Goal: Information Seeking & Learning: Learn about a topic

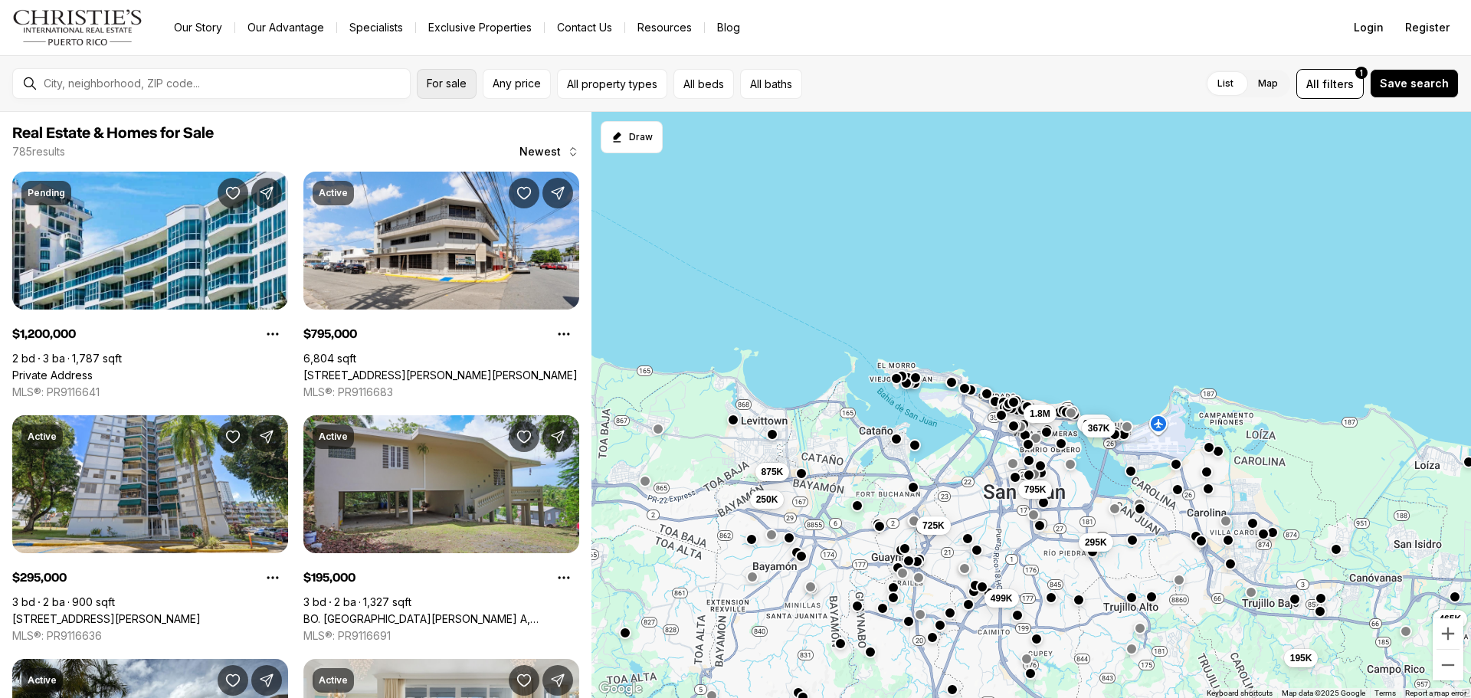
click at [447, 91] on button "For sale" at bounding box center [447, 84] width 60 height 30
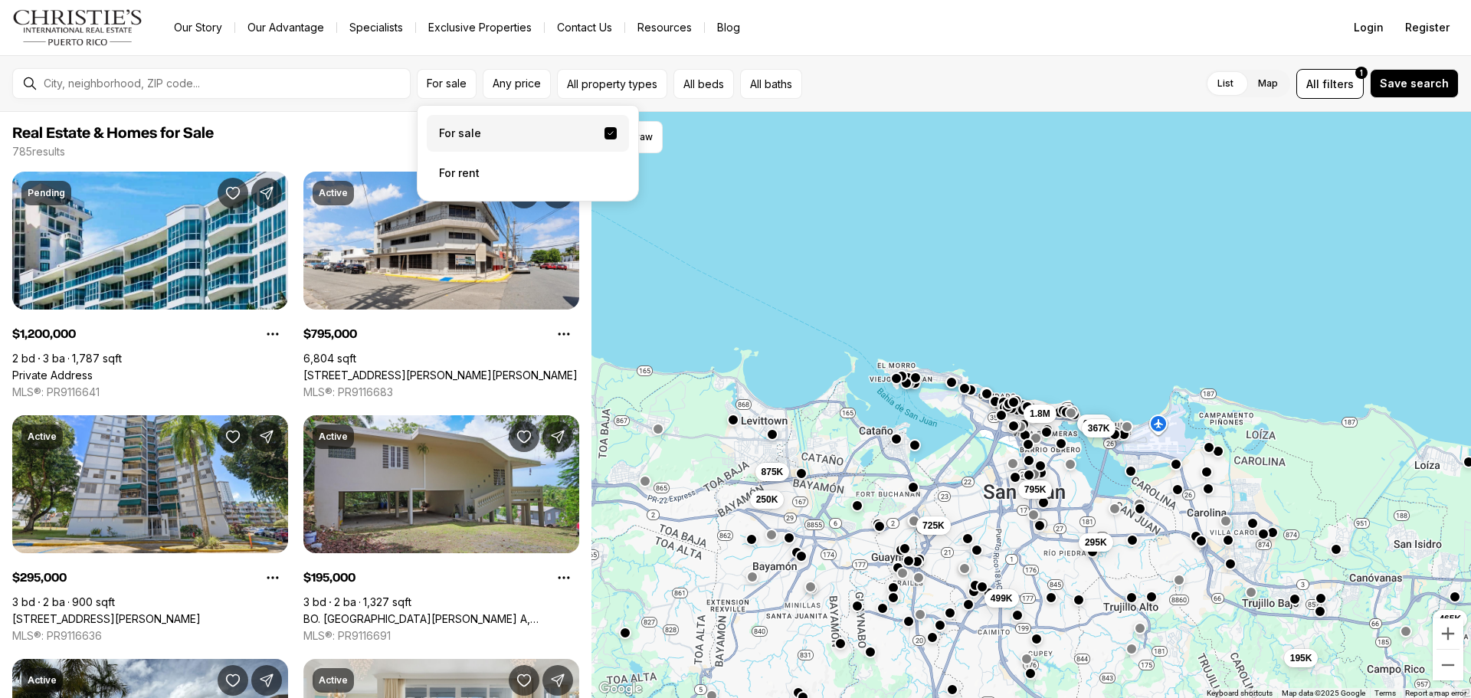
click at [464, 130] on label "For sale" at bounding box center [528, 133] width 202 height 37
click at [605, 130] on button "For sale" at bounding box center [611, 133] width 12 height 12
click at [497, 87] on span "Any price" at bounding box center [517, 83] width 48 height 12
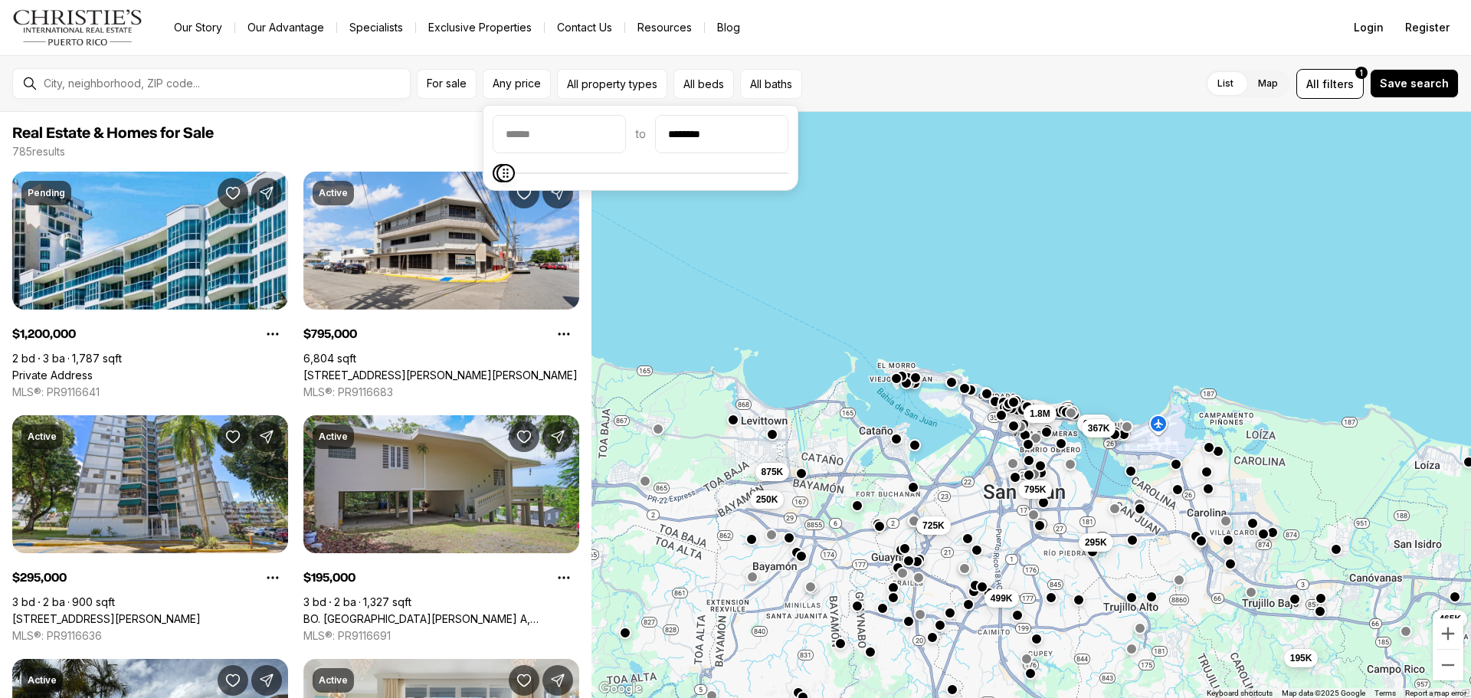
click at [500, 176] on icon "Maximum" at bounding box center [506, 173] width 12 height 12
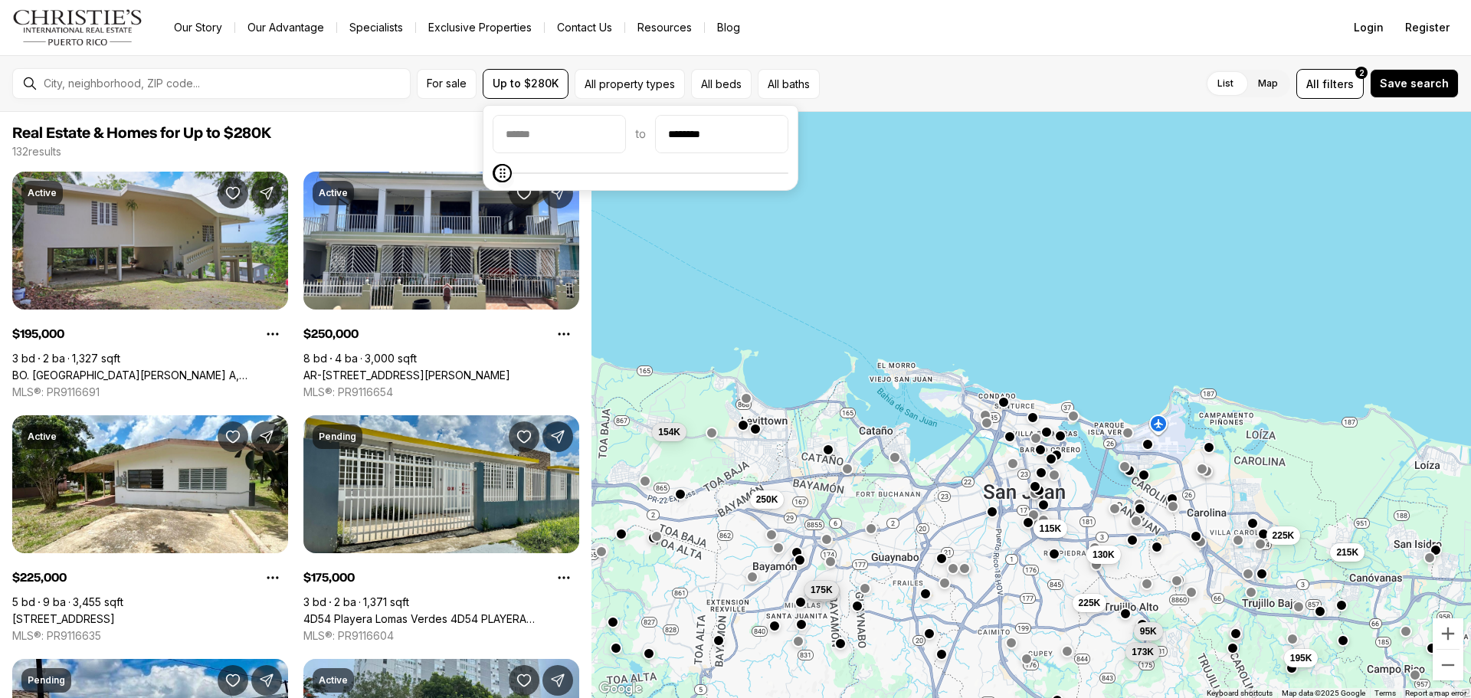
type input "********"
click at [501, 171] on icon "Maximum" at bounding box center [503, 173] width 5 height 9
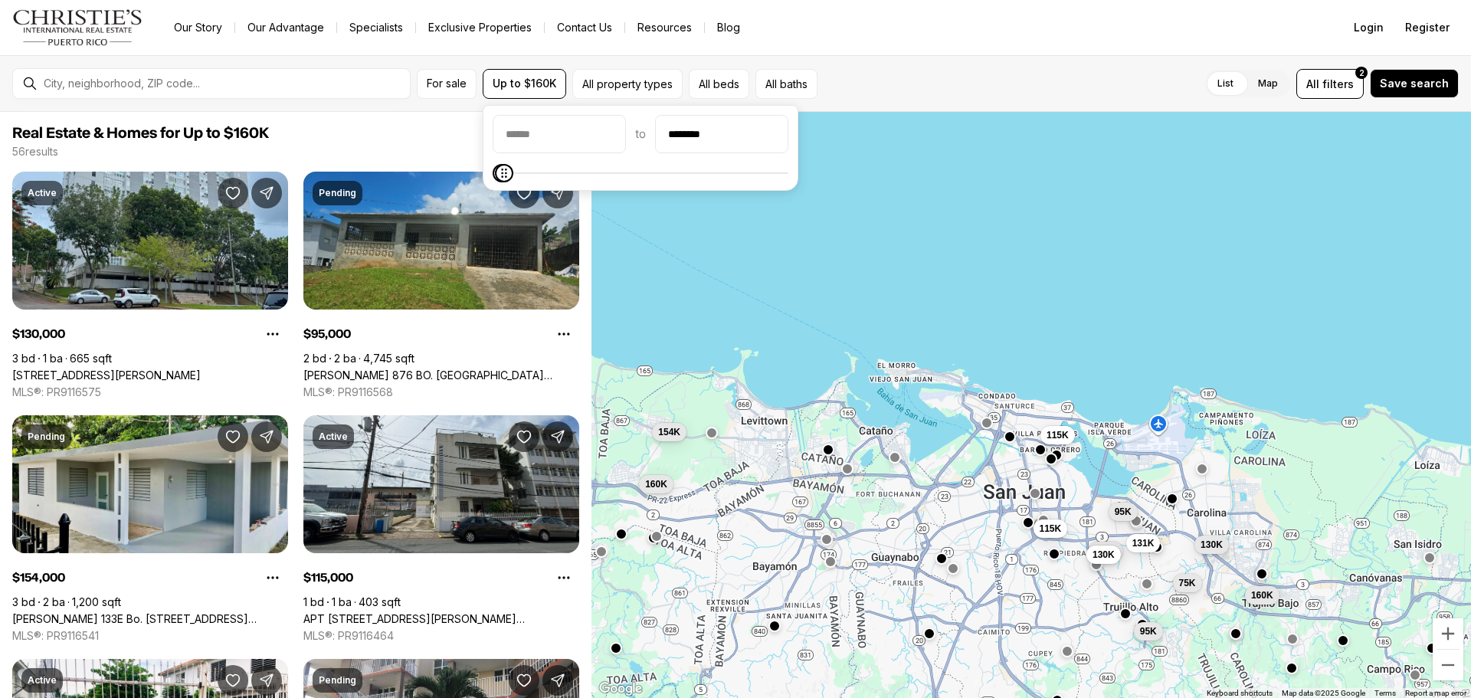
click at [830, 456] on div "115K 95K 150K 131K 95K 160K 130K 130K 75K 115K 160K 154K" at bounding box center [1032, 405] width 880 height 587
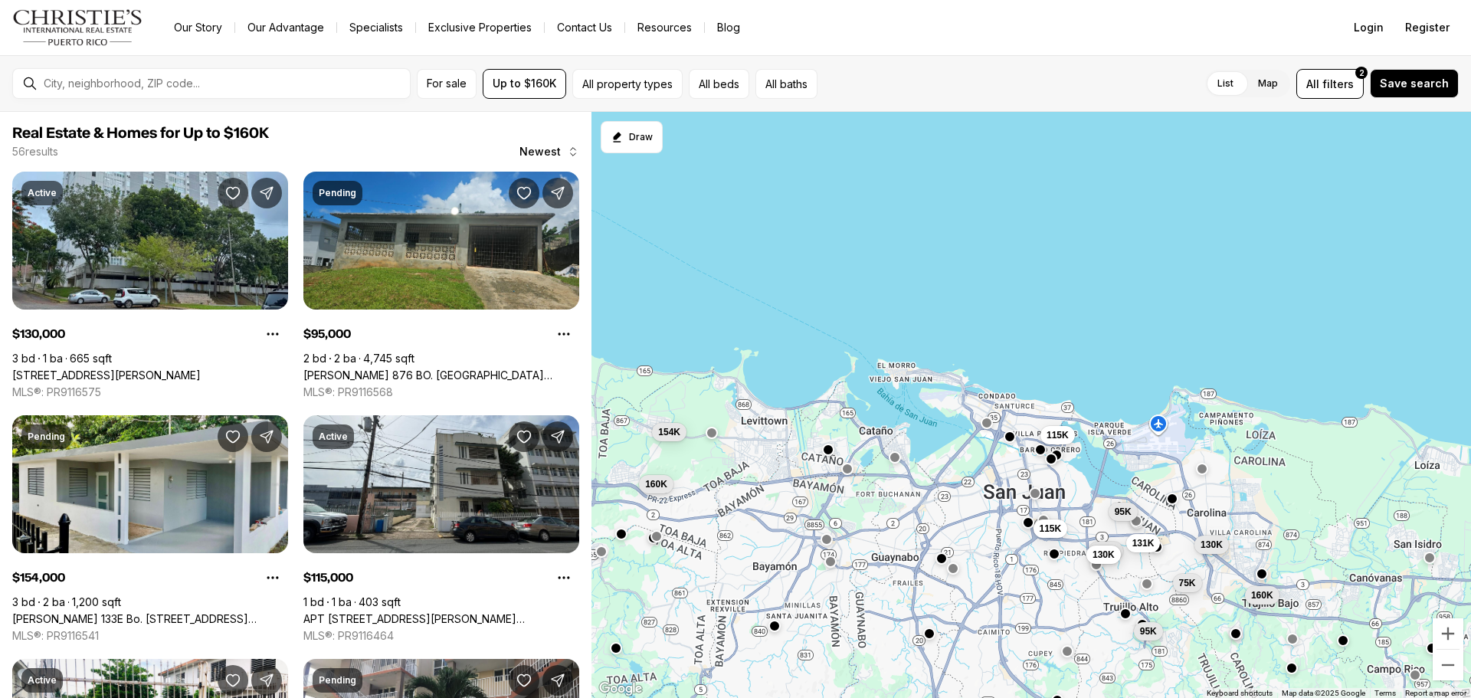
click at [833, 455] on div at bounding box center [828, 450] width 12 height 12
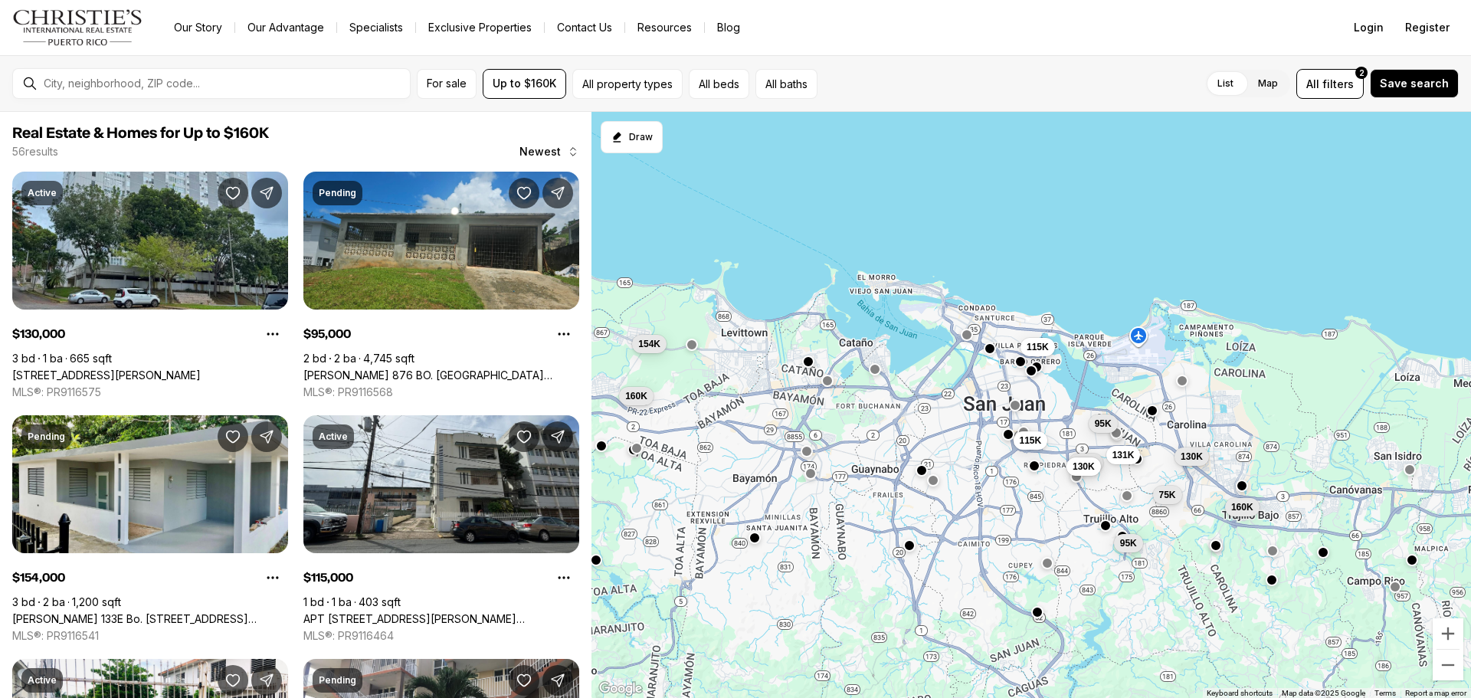
drag, startPoint x: 1051, startPoint y: 561, endPoint x: 1032, endPoint y: 474, distance: 88.5
click at [1032, 474] on div "115K 95K 150K 131K 95K 160K 130K 130K 75K 115K 160K 154K" at bounding box center [1032, 405] width 880 height 587
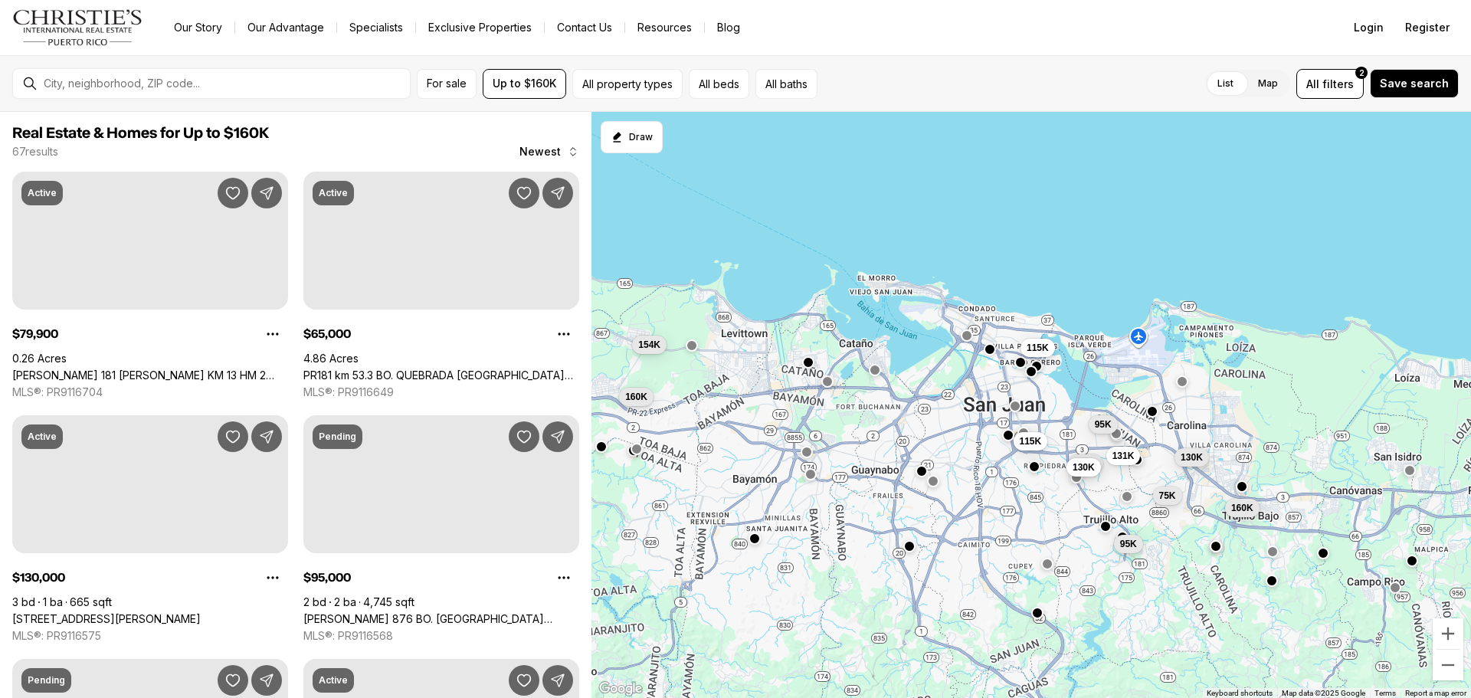
click at [1040, 372] on div at bounding box center [1037, 368] width 12 height 12
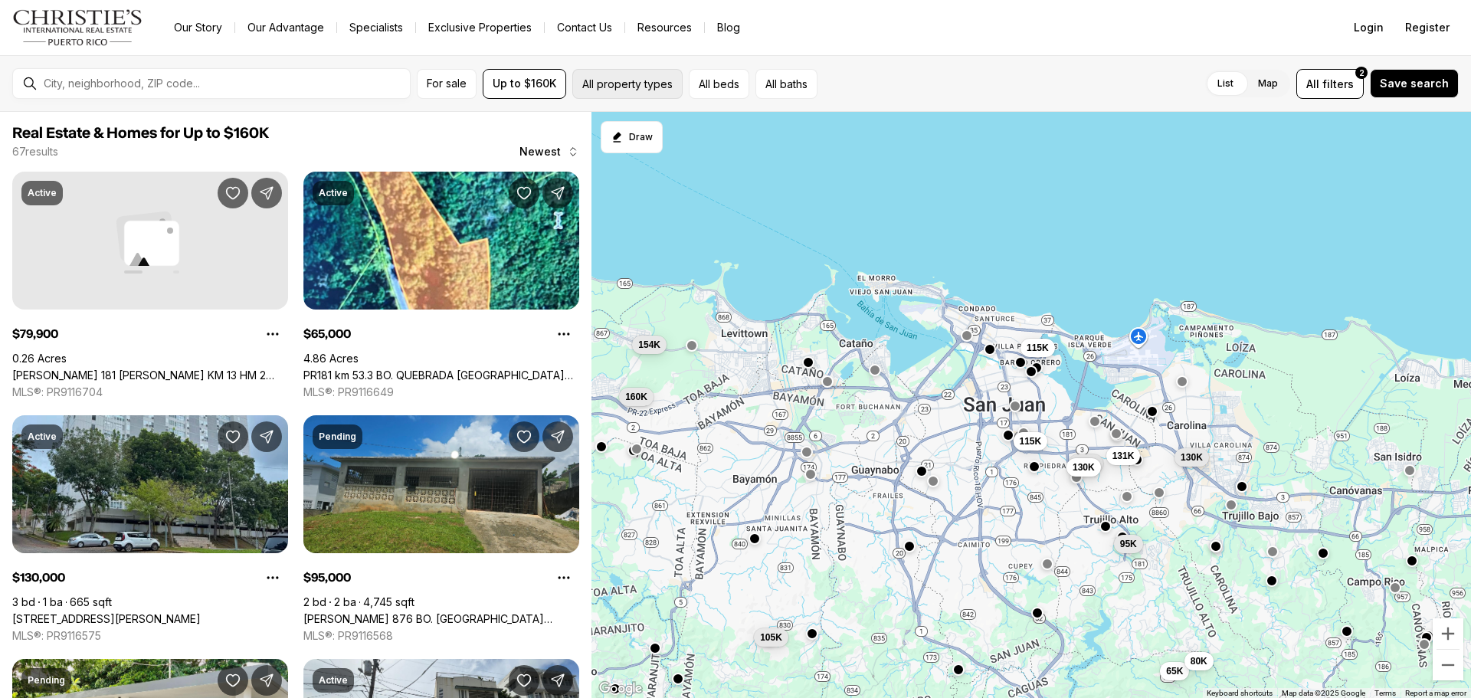
click at [616, 85] on button "All property types" at bounding box center [627, 84] width 110 height 30
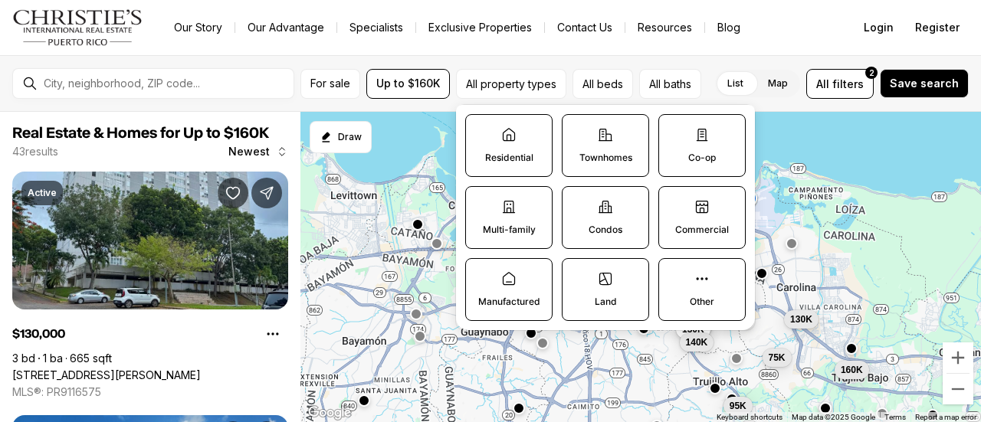
click at [493, 220] on label "Multi-family" at bounding box center [508, 217] width 87 height 63
click at [481, 202] on button "Multi-family" at bounding box center [473, 194] width 15 height 15
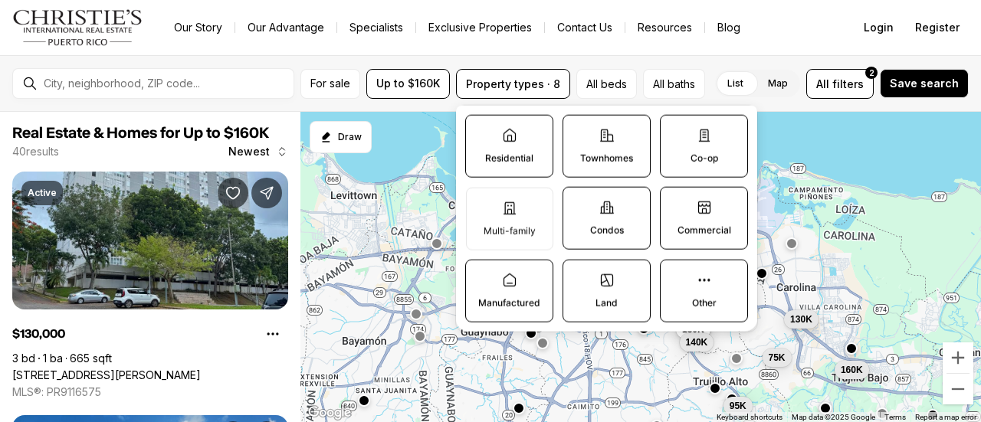
click at [524, 132] on label "Residential" at bounding box center [509, 146] width 88 height 63
click at [481, 131] on button "Residential" at bounding box center [473, 123] width 15 height 15
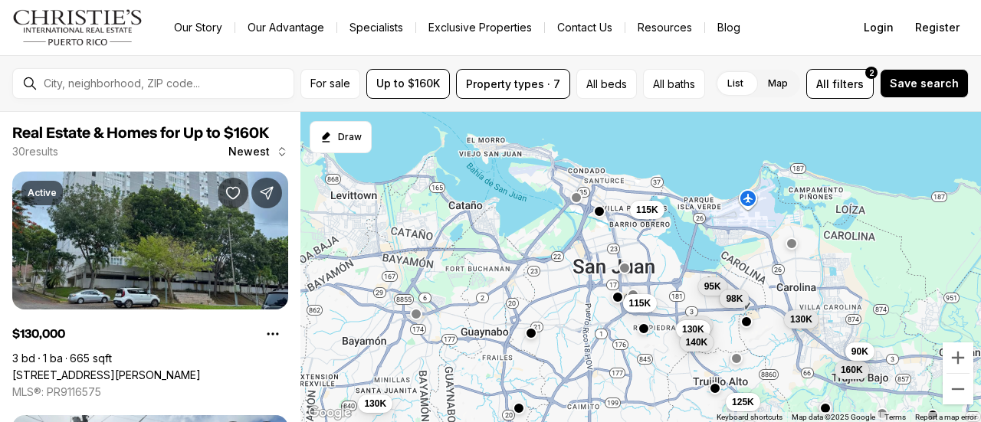
click at [857, 148] on div "115K 95K 150K 160K 130K 130K 115K 90K 140K 125K 98K 130K" at bounding box center [640, 267] width 680 height 311
click at [601, 211] on button "button" at bounding box center [599, 210] width 12 height 12
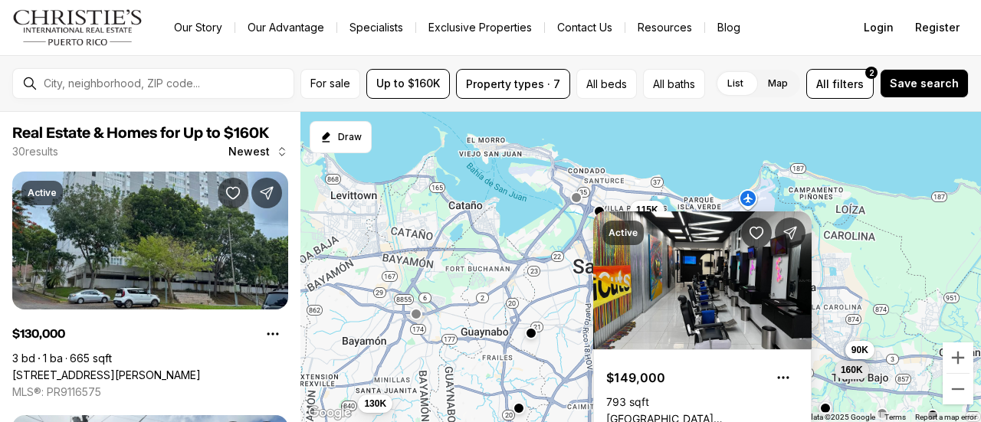
click at [857, 347] on span "90K" at bounding box center [859, 350] width 17 height 12
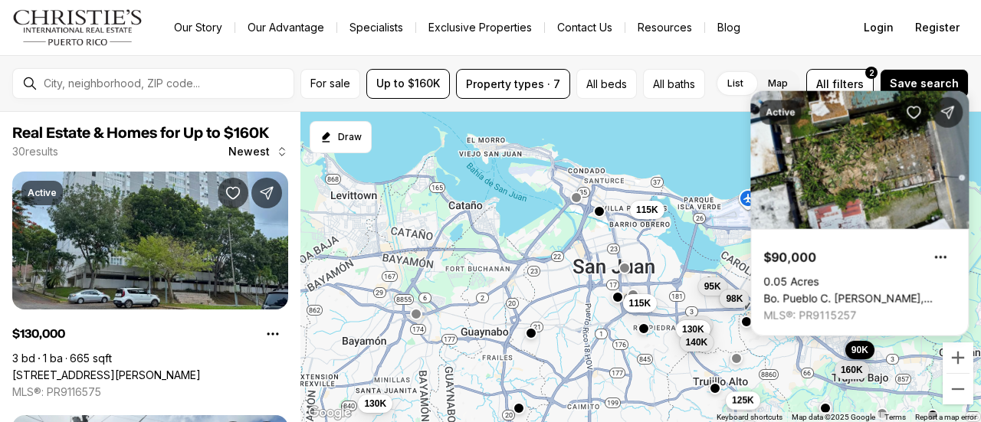
click at [750, 405] on span "125K" at bounding box center [743, 401] width 22 height 12
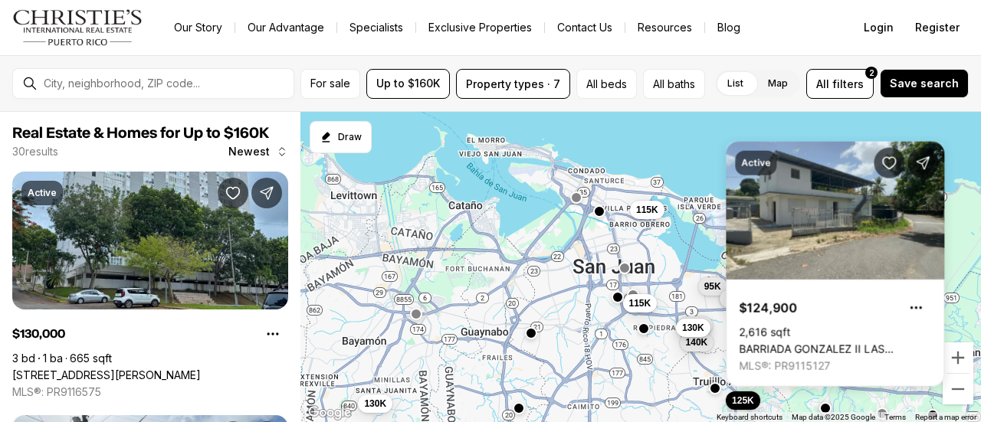
click at [692, 329] on span "130K" at bounding box center [693, 328] width 22 height 12
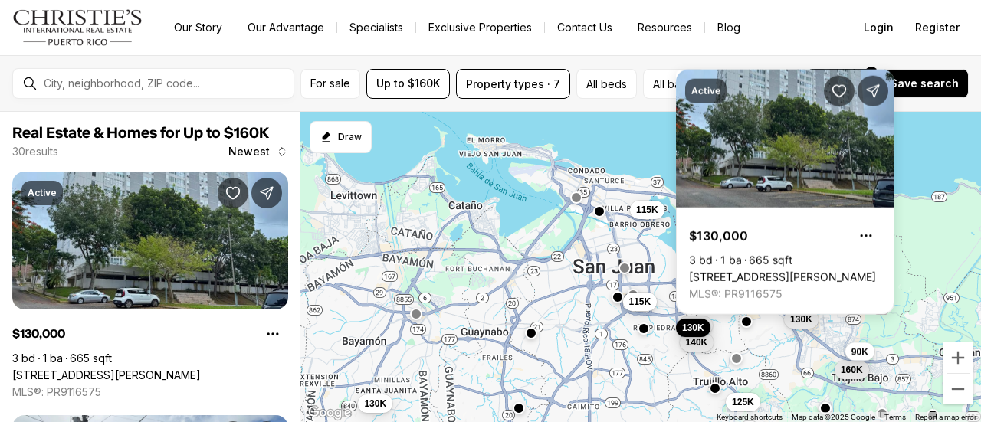
click at [648, 307] on span "115K" at bounding box center [640, 302] width 22 height 12
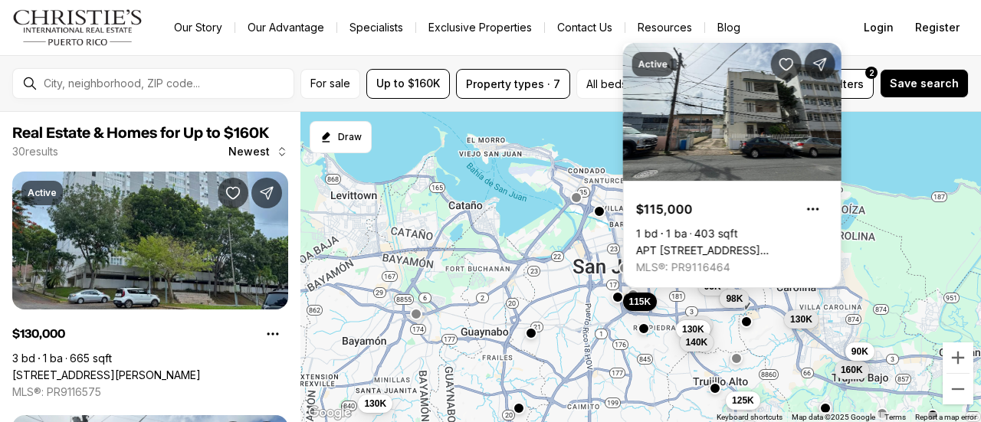
click at [745, 408] on button "125K" at bounding box center [743, 401] width 34 height 18
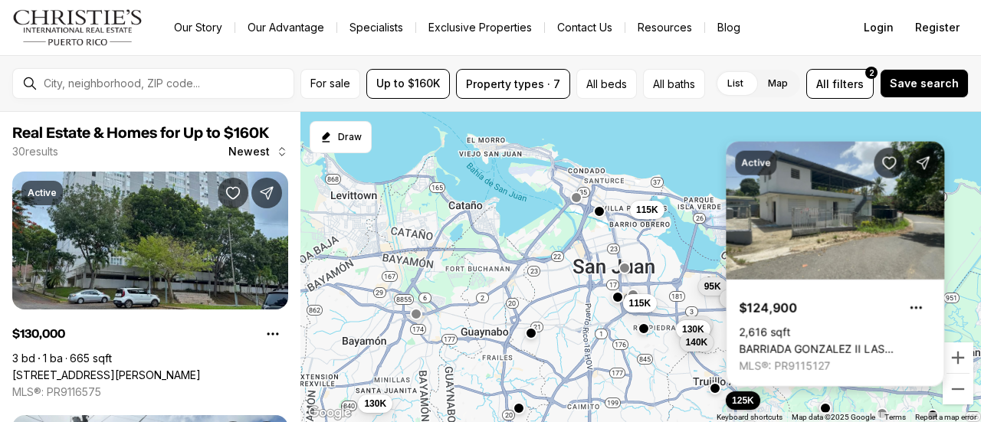
click at [792, 349] on link "BARRIADA GONZALEZ II LAS [PERSON_NAME] #6, [PERSON_NAME][GEOGRAPHIC_DATA], 00976" at bounding box center [835, 350] width 192 height 14
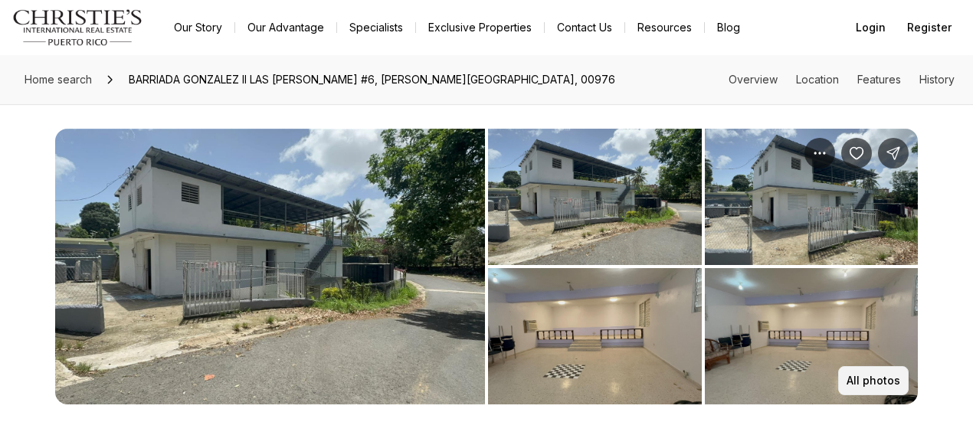
click at [851, 373] on button "All photos" at bounding box center [873, 380] width 70 height 29
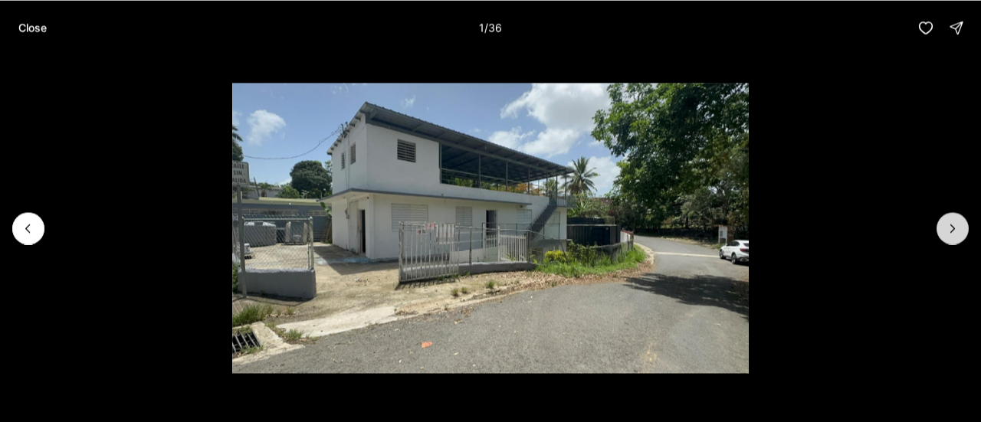
click at [959, 225] on icon "Next slide" at bounding box center [952, 228] width 15 height 15
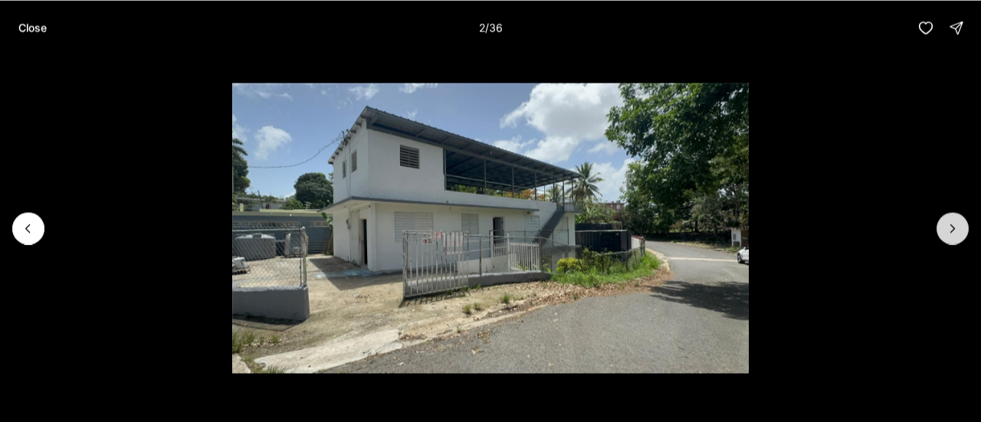
click at [959, 225] on icon "Next slide" at bounding box center [952, 228] width 15 height 15
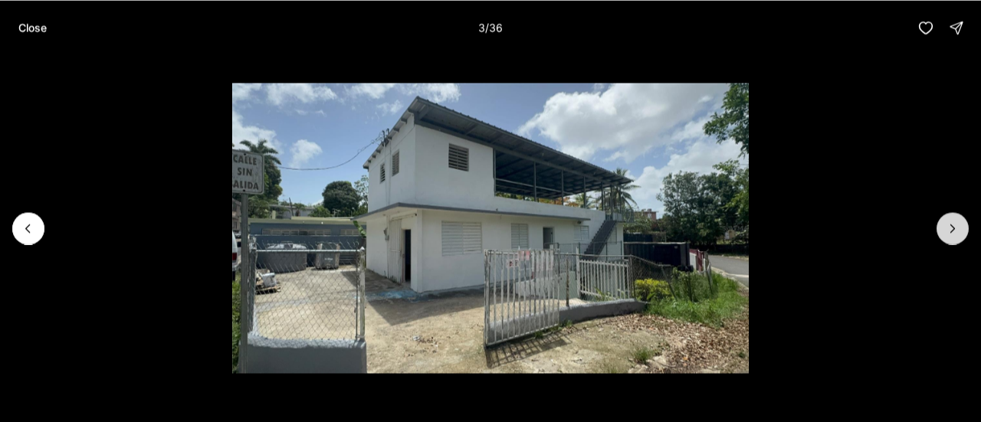
click at [959, 228] on icon "Next slide" at bounding box center [952, 228] width 15 height 15
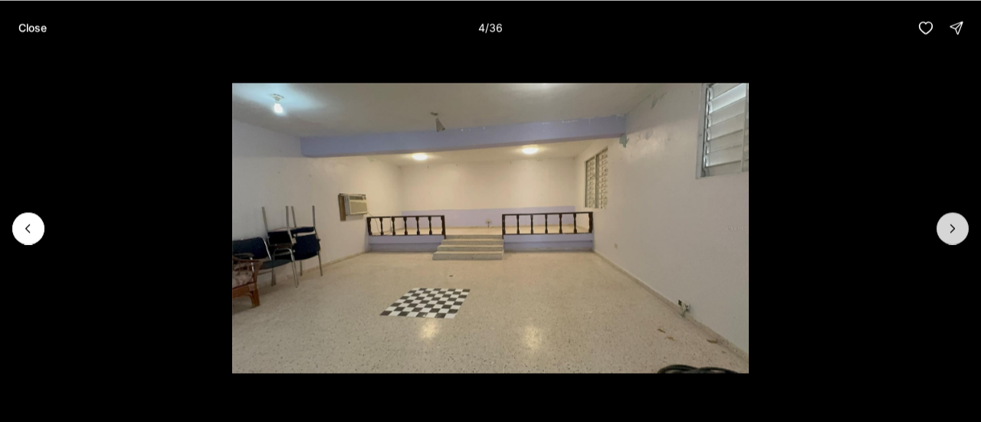
click at [959, 228] on icon "Next slide" at bounding box center [952, 228] width 15 height 15
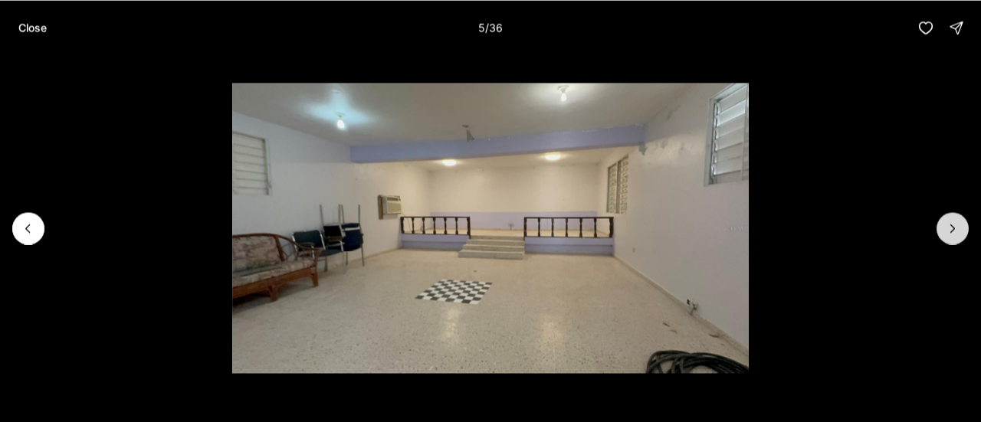
click at [959, 228] on icon "Next slide" at bounding box center [952, 228] width 15 height 15
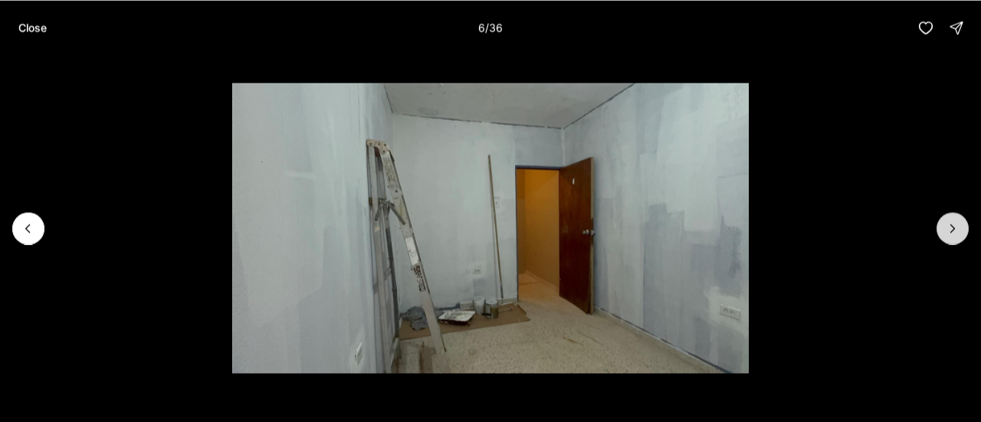
click at [959, 228] on icon "Next slide" at bounding box center [952, 228] width 15 height 15
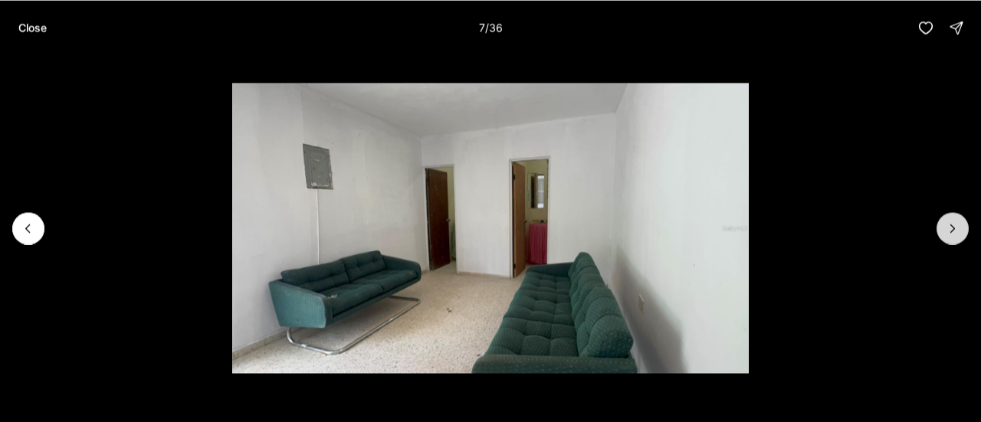
click at [959, 228] on icon "Next slide" at bounding box center [952, 228] width 15 height 15
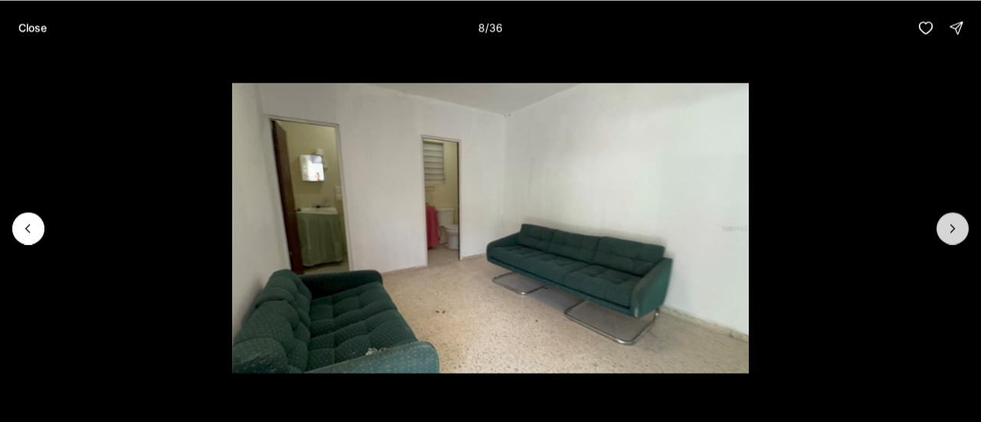
click at [959, 228] on icon "Next slide" at bounding box center [952, 228] width 15 height 15
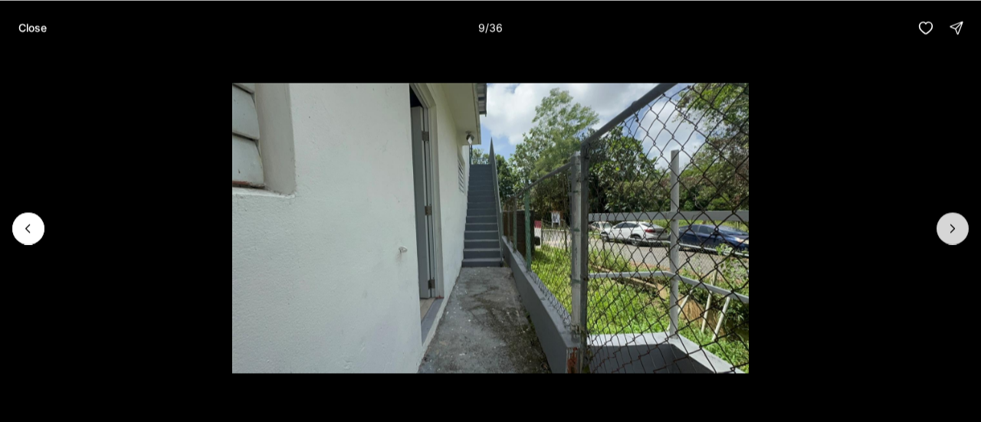
click at [959, 228] on icon "Next slide" at bounding box center [952, 228] width 15 height 15
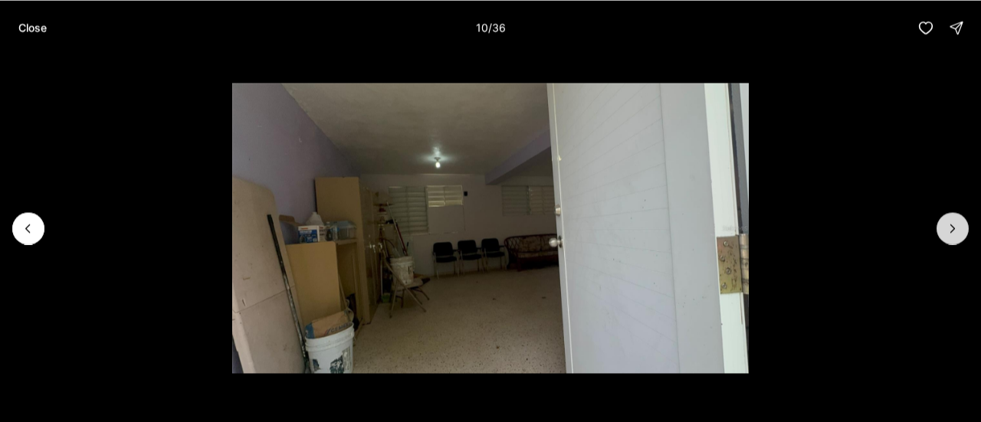
click at [959, 228] on icon "Next slide" at bounding box center [952, 228] width 15 height 15
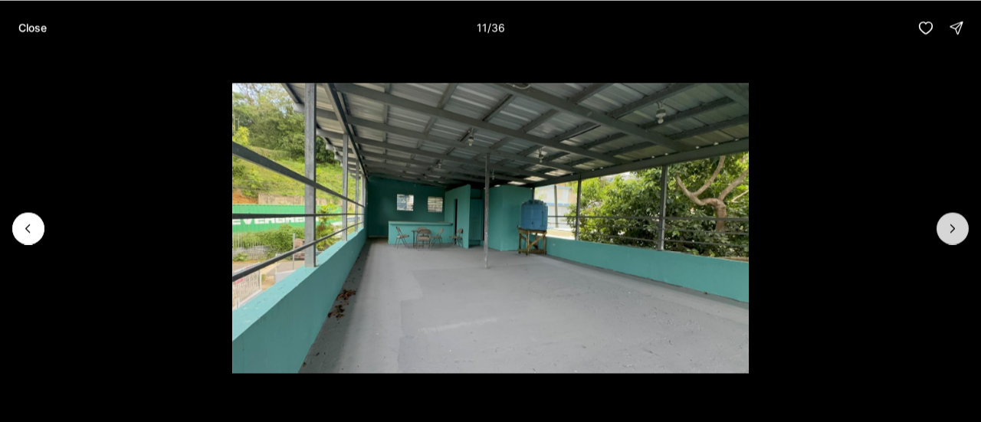
click at [959, 228] on icon "Next slide" at bounding box center [952, 228] width 15 height 15
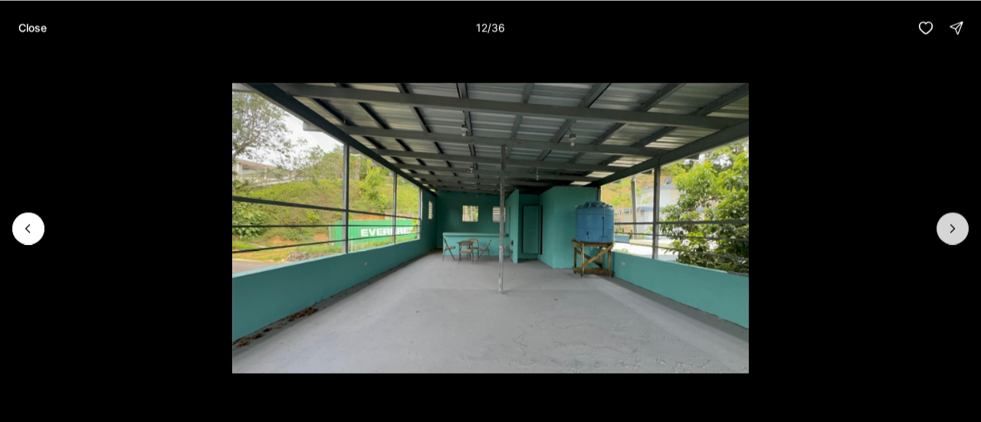
click at [959, 228] on icon "Next slide" at bounding box center [952, 228] width 15 height 15
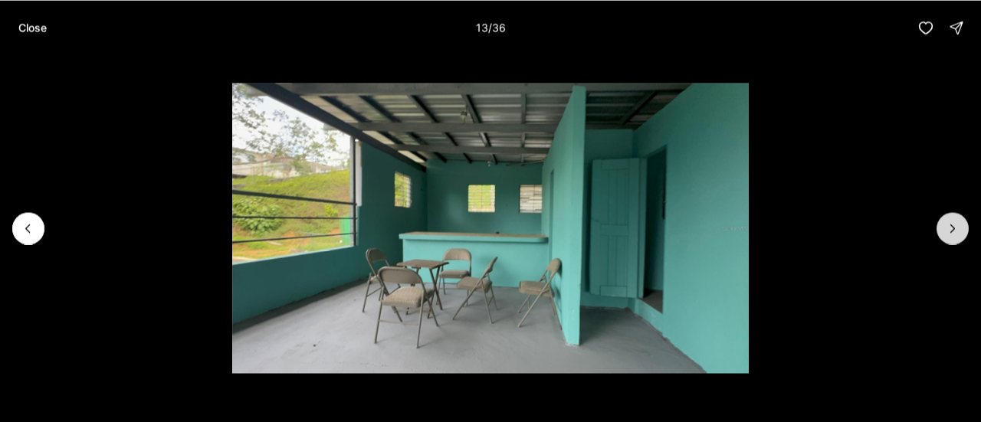
click at [959, 228] on icon "Next slide" at bounding box center [952, 228] width 15 height 15
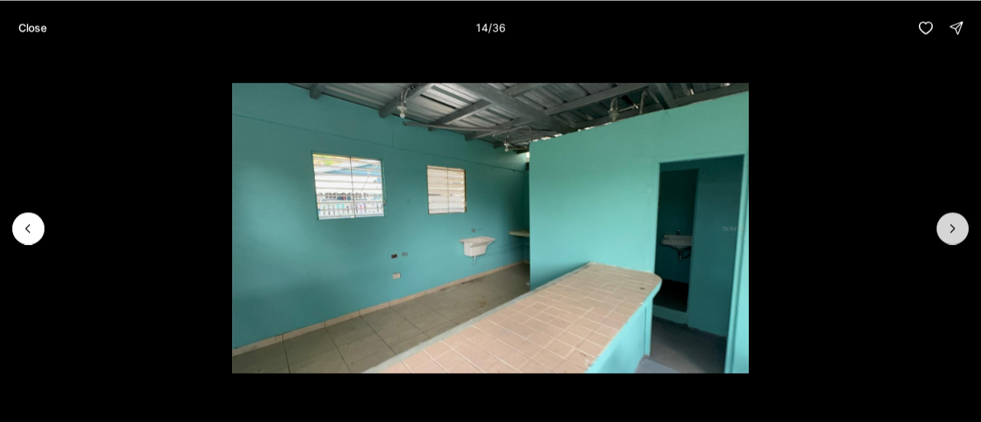
click at [959, 228] on icon "Next slide" at bounding box center [952, 228] width 15 height 15
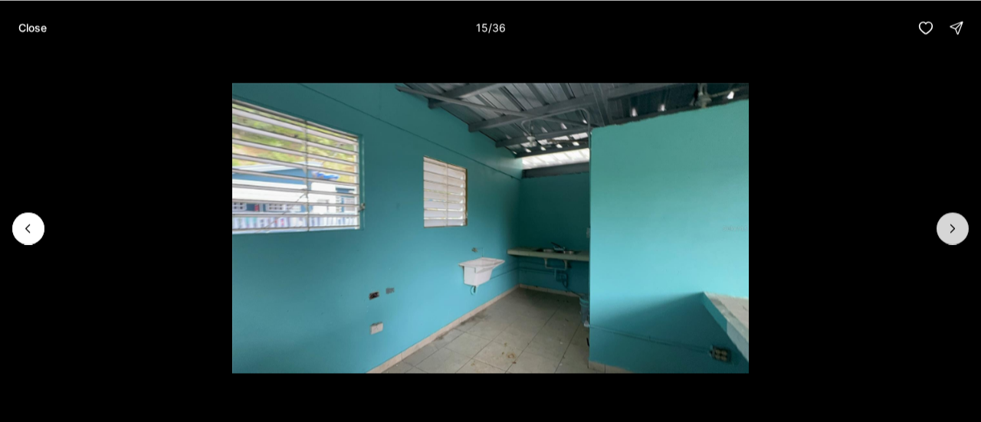
click at [959, 228] on icon "Next slide" at bounding box center [952, 228] width 15 height 15
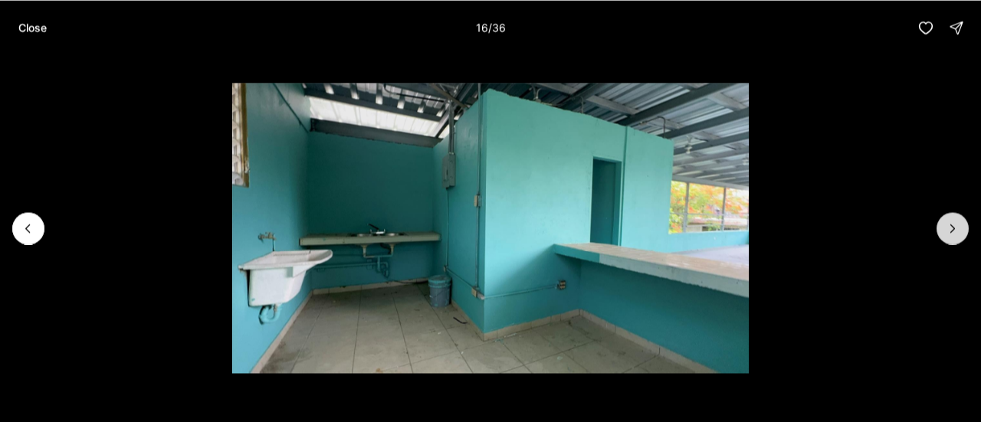
click at [959, 228] on icon "Next slide" at bounding box center [952, 228] width 15 height 15
